Goal: Book appointment/travel/reservation

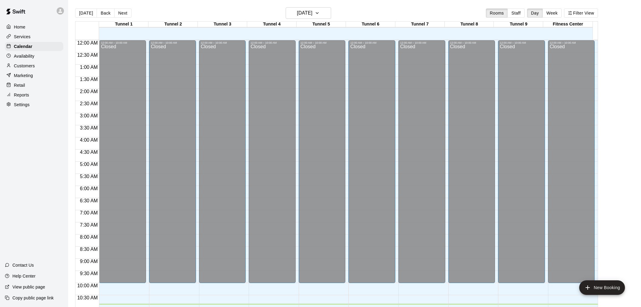
click at [86, 13] on button "[DATE]" at bounding box center [86, 12] width 22 height 9
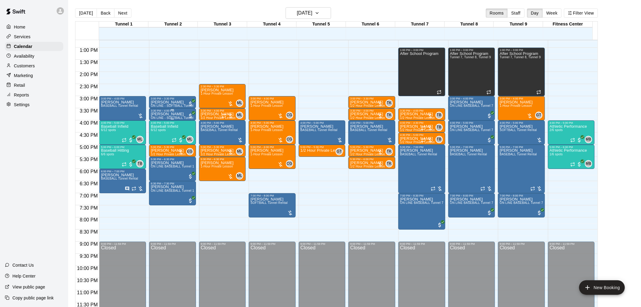
scroll to position [308, 0]
drag, startPoint x: 268, startPoint y: 172, endPoint x: 268, endPoint y: 190, distance: 17.9
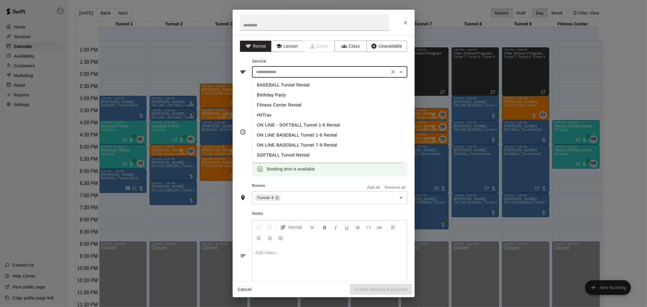
click at [288, 71] on input "text" at bounding box center [321, 72] width 134 height 8
click at [285, 154] on li "SOFTBALL Tunnel Rental" at bounding box center [327, 155] width 150 height 10
type input "**********"
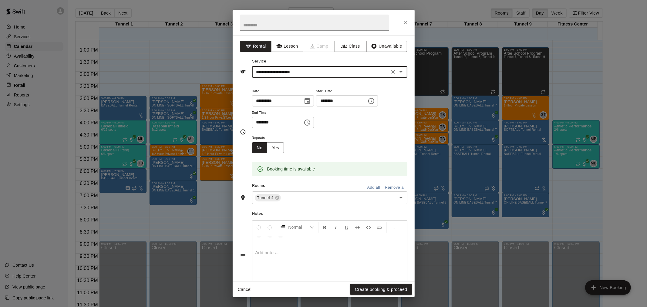
click at [399, 25] on div at bounding box center [323, 23] width 182 height 26
click at [402, 22] on button "Close" at bounding box center [405, 22] width 11 height 11
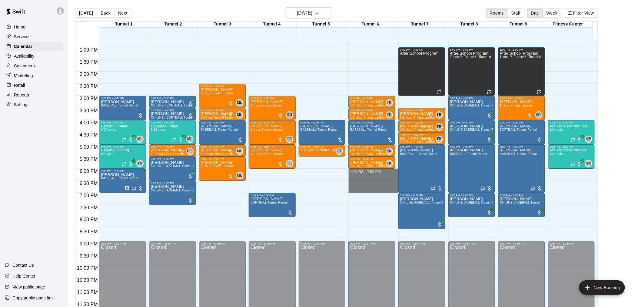
drag, startPoint x: 354, startPoint y: 170, endPoint x: 357, endPoint y: 187, distance: 17.8
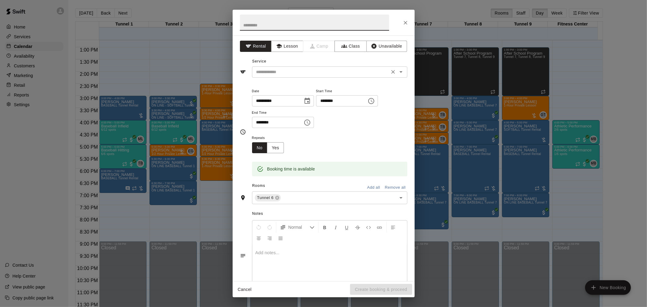
click at [282, 74] on input "text" at bounding box center [321, 72] width 134 height 8
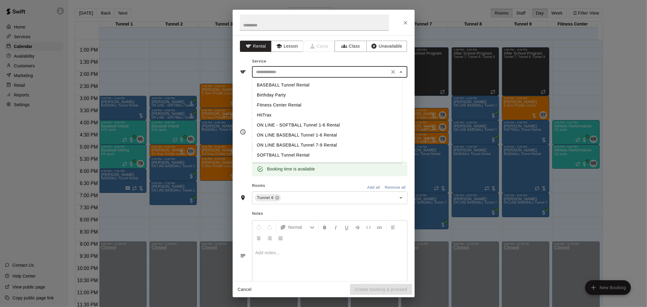
click at [291, 155] on li "SOFTBALL Tunnel Rental" at bounding box center [327, 155] width 150 height 10
type input "**********"
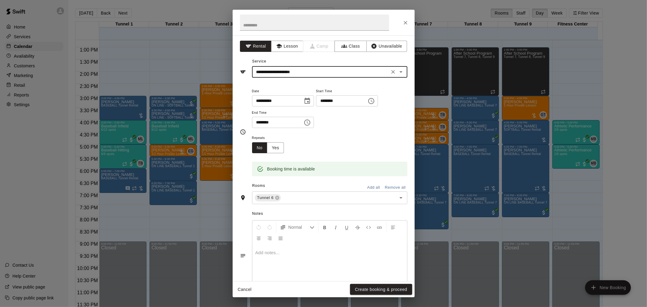
click at [388, 296] on div "Cancel Create booking & proceed" at bounding box center [323, 289] width 182 height 16
click at [384, 292] on button "Create booking & proceed" at bounding box center [381, 289] width 62 height 11
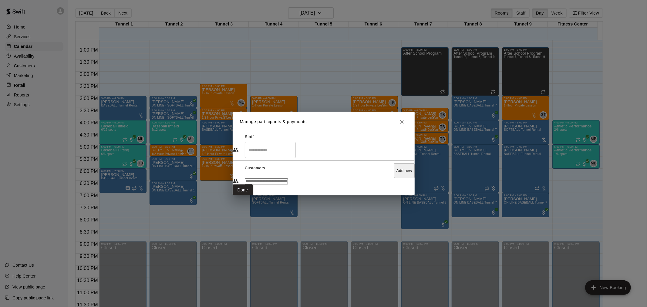
click at [265, 163] on span "Customers" at bounding box center [255, 170] width 20 height 15
click at [275, 178] on input "Start typing to search customers..." at bounding box center [266, 181] width 43 height 6
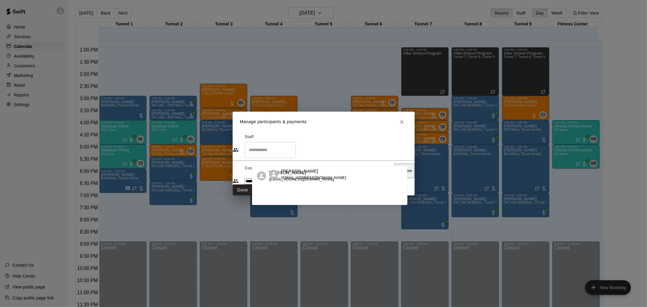
type input "**********"
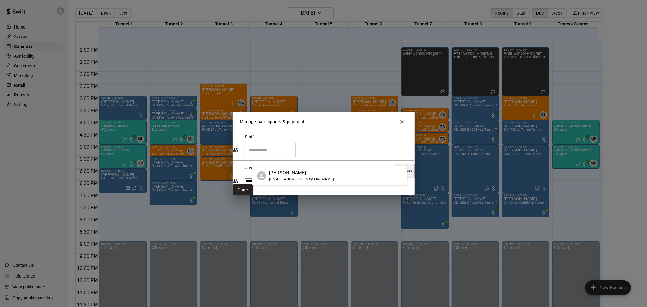
click at [286, 181] on div "[PERSON_NAME] [EMAIL_ADDRESS][DOMAIN_NAME]" at bounding box center [301, 175] width 65 height 13
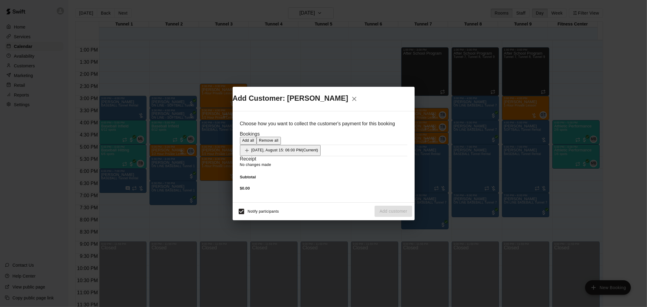
click at [317, 145] on button "[DATE], August 15: 06:00 PM (Current)" at bounding box center [280, 150] width 81 height 11
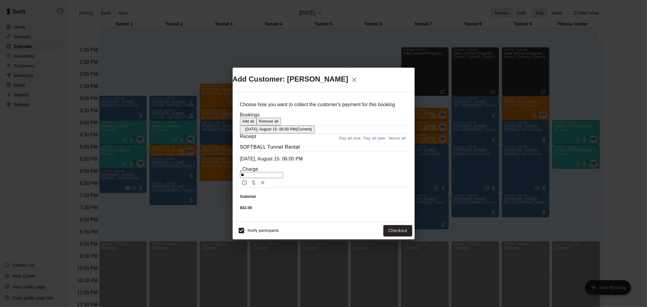
click at [380, 143] on button "Pay all later" at bounding box center [374, 138] width 25 height 9
click at [399, 230] on button "Add customer" at bounding box center [392, 230] width 37 height 11
